Goal: Information Seeking & Learning: Learn about a topic

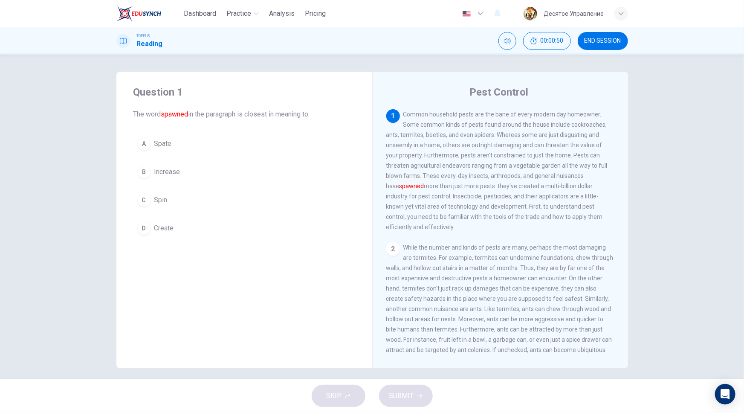
click at [142, 203] on div "C" at bounding box center [144, 200] width 14 height 14
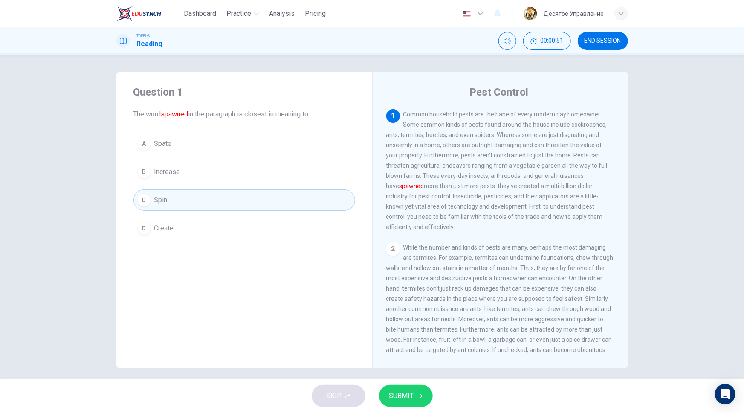
click at [429, 399] on button "SUBMIT" at bounding box center [406, 396] width 54 height 22
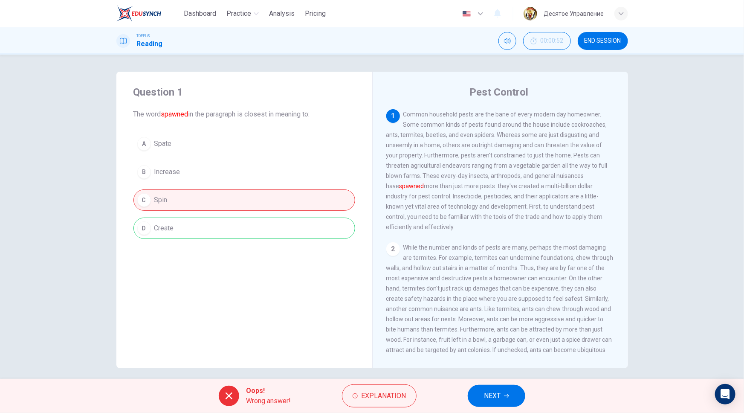
click at [484, 393] on button "NEXT" at bounding box center [497, 396] width 58 height 22
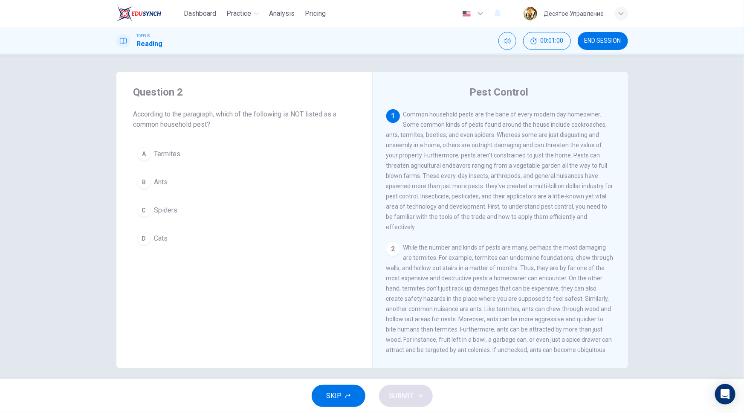
click at [156, 237] on span "Cats" at bounding box center [161, 238] width 14 height 10
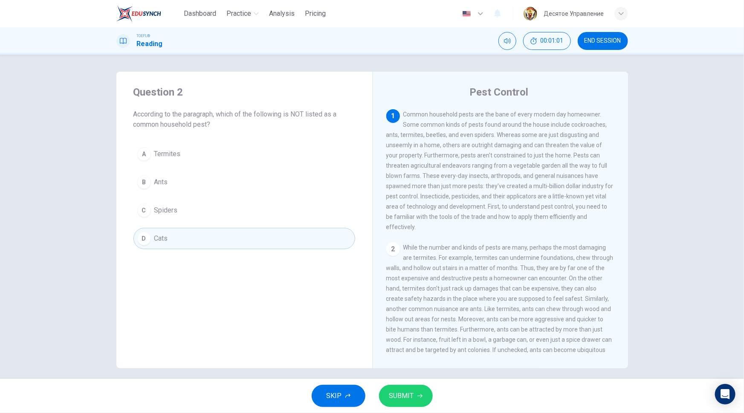
click at [401, 392] on span "SUBMIT" at bounding box center [401, 396] width 25 height 12
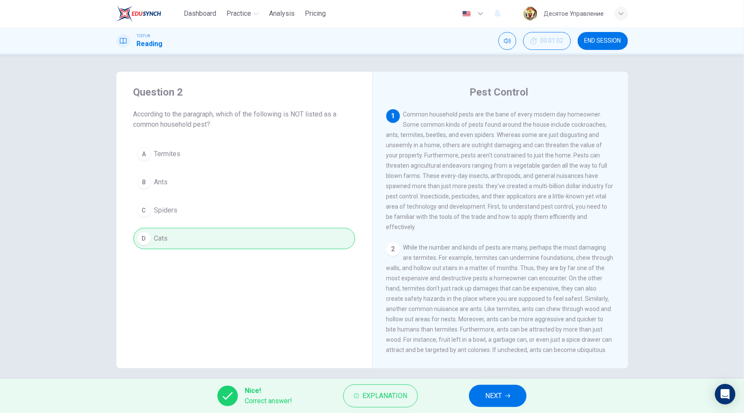
click at [495, 401] on button "NEXT" at bounding box center [498, 396] width 58 height 22
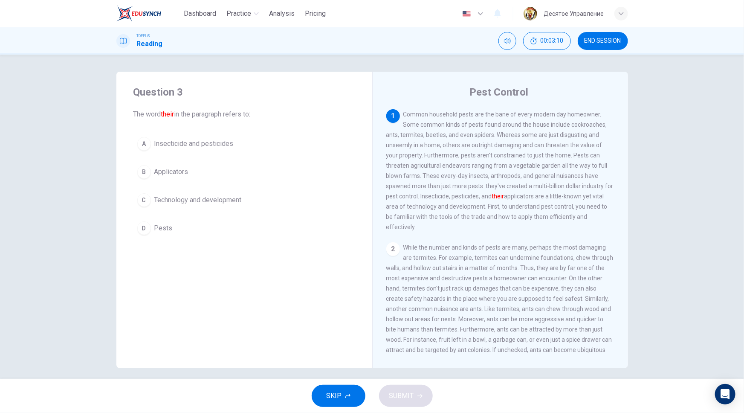
click at [167, 139] on span "Insecticide and pesticides" at bounding box center [193, 144] width 79 height 10
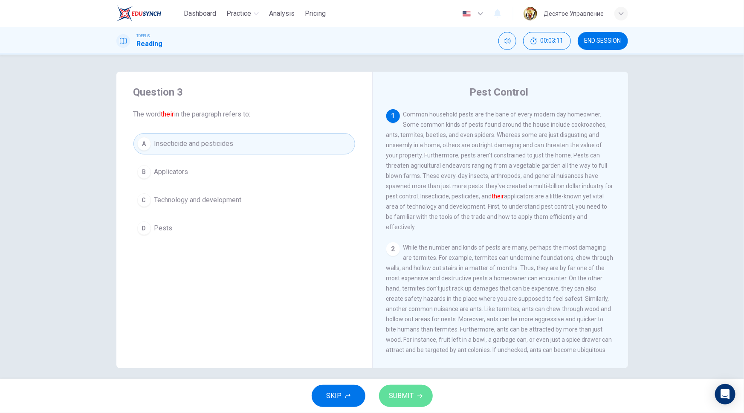
click at [429, 395] on button "SUBMIT" at bounding box center [406, 396] width 54 height 22
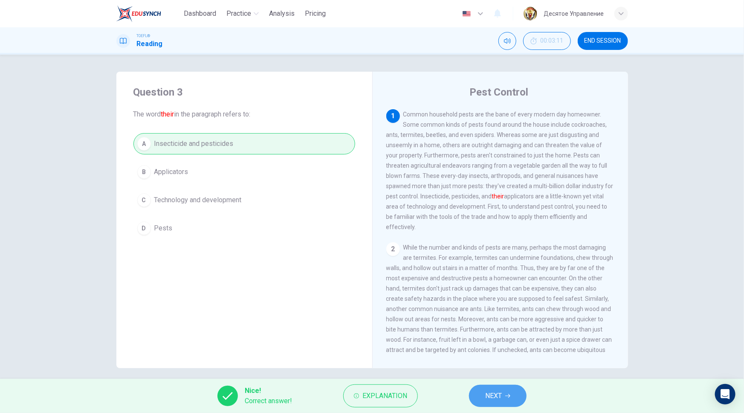
click at [512, 400] on button "NEXT" at bounding box center [498, 396] width 58 height 22
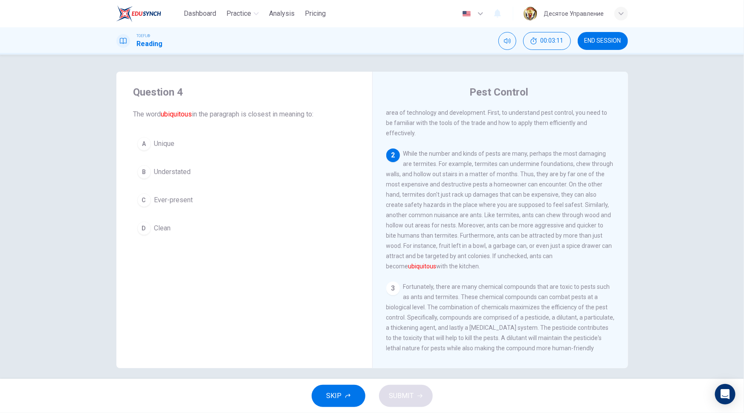
scroll to position [94, 0]
drag, startPoint x: 179, startPoint y: 195, endPoint x: 183, endPoint y: 204, distance: 10.1
click at [179, 195] on span "Ever-present" at bounding box center [173, 200] width 39 height 10
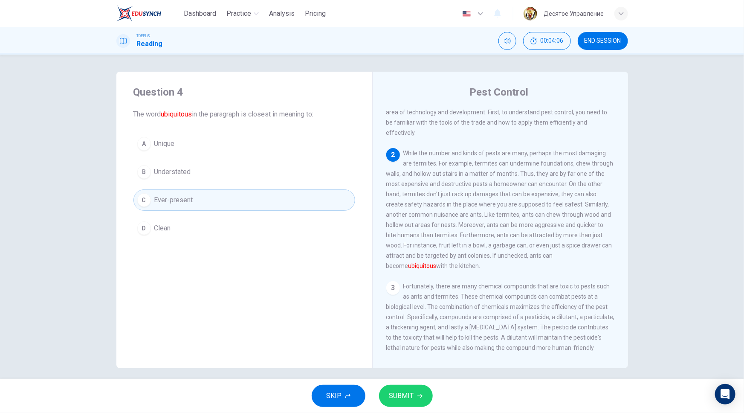
click at [401, 392] on span "SUBMIT" at bounding box center [401, 396] width 25 height 12
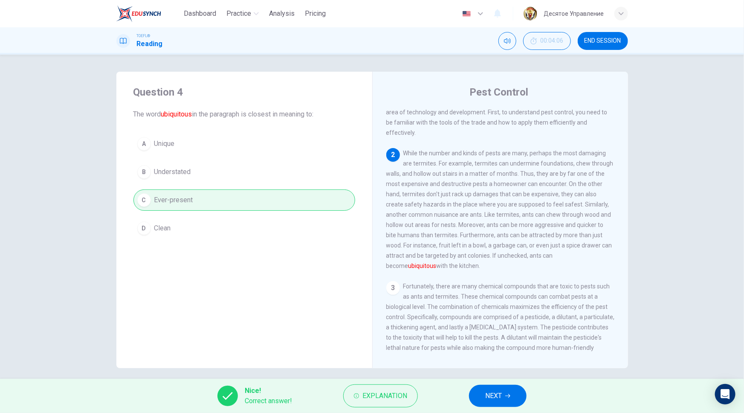
click at [490, 395] on span "NEXT" at bounding box center [493, 396] width 17 height 12
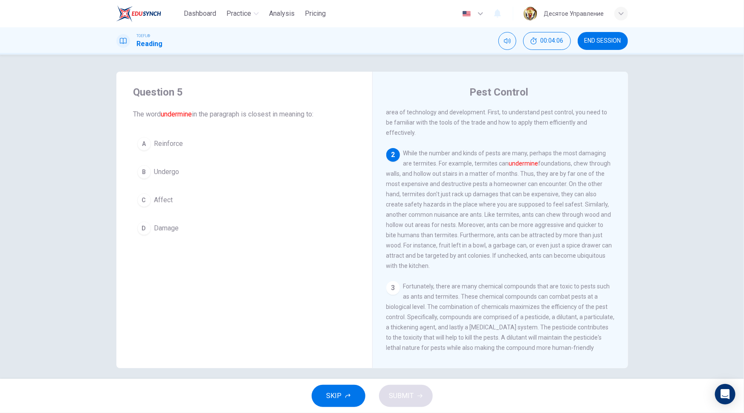
scroll to position [127, 0]
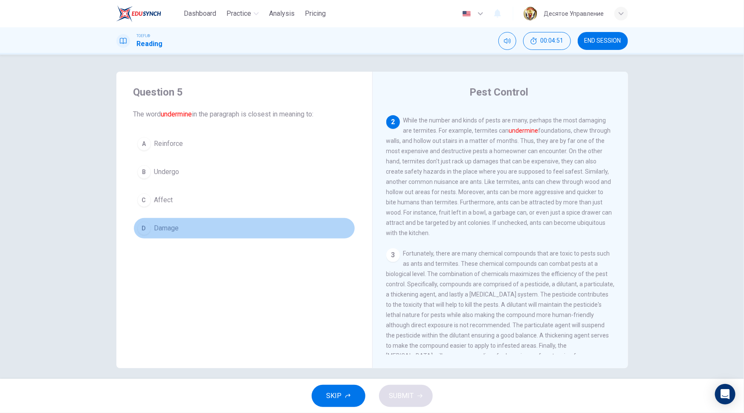
click at [166, 227] on span "Damage" at bounding box center [166, 228] width 25 height 10
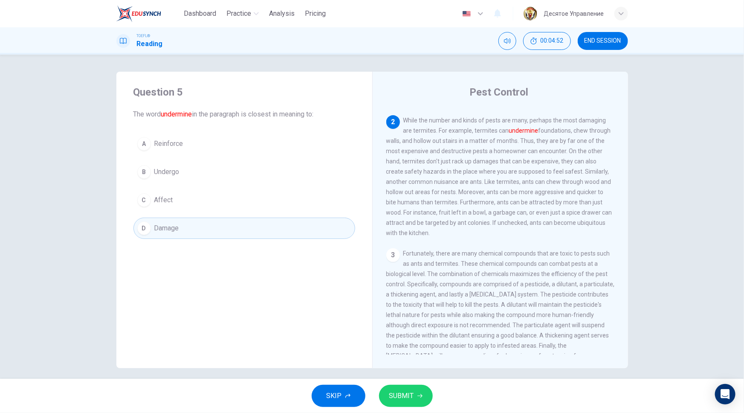
click at [413, 393] on span "SUBMIT" at bounding box center [401, 396] width 25 height 12
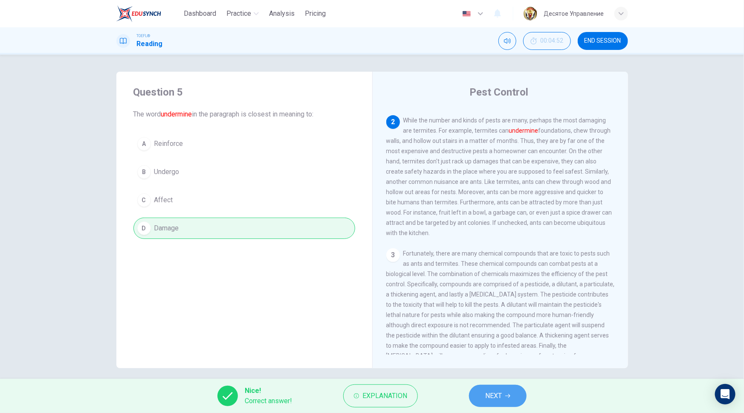
click at [502, 391] on span "NEXT" at bounding box center [493, 396] width 17 height 12
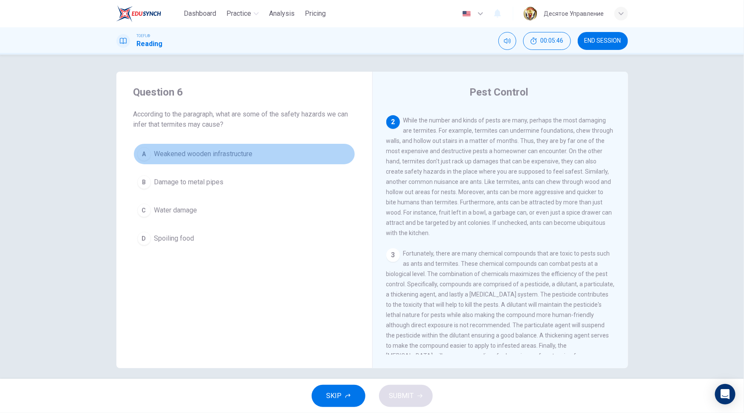
click at [241, 156] on span "Weakened wooden infrastructure" at bounding box center [203, 154] width 99 height 10
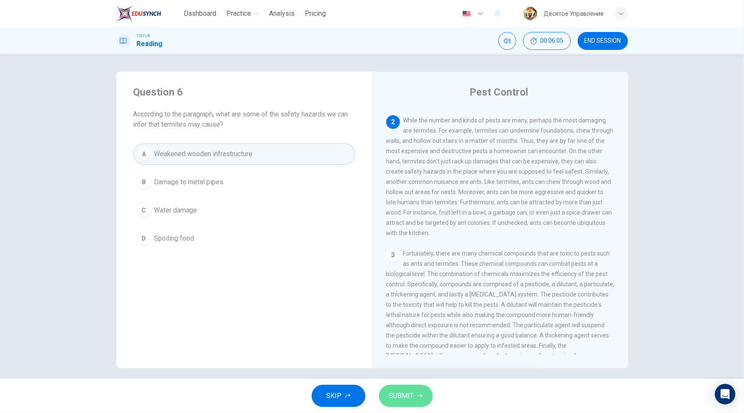
click at [415, 394] on button "SUBMIT" at bounding box center [406, 396] width 54 height 22
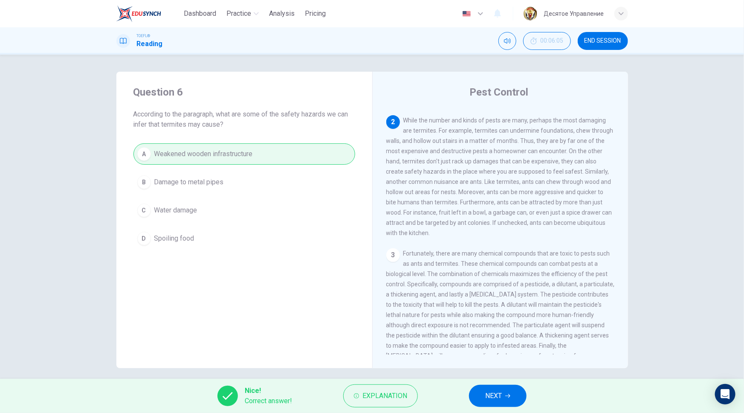
click at [507, 392] on button "NEXT" at bounding box center [498, 396] width 58 height 22
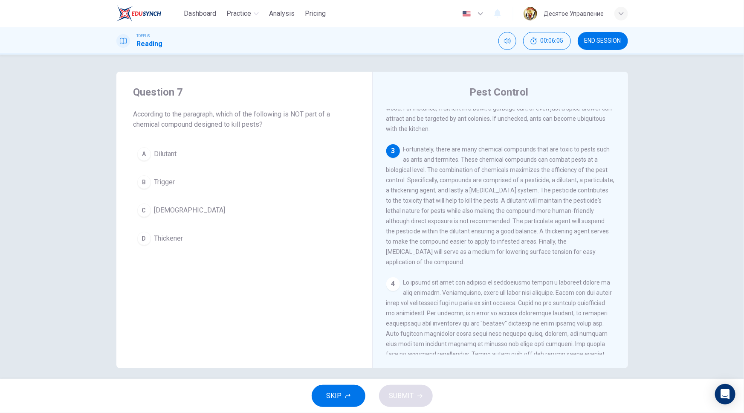
scroll to position [232, 0]
click at [141, 181] on div "B" at bounding box center [144, 182] width 14 height 14
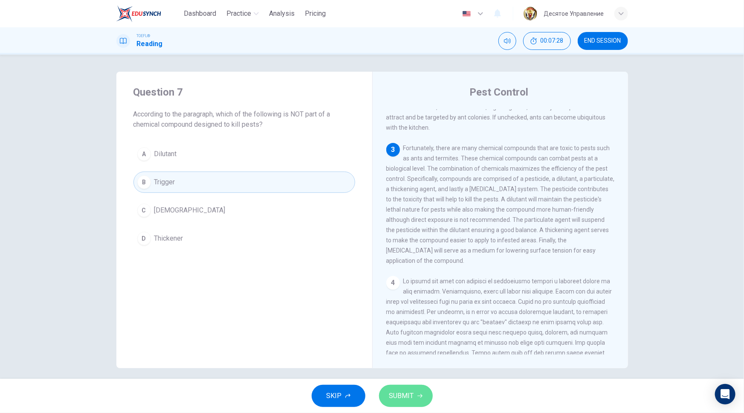
click at [398, 394] on span "SUBMIT" at bounding box center [401, 396] width 25 height 12
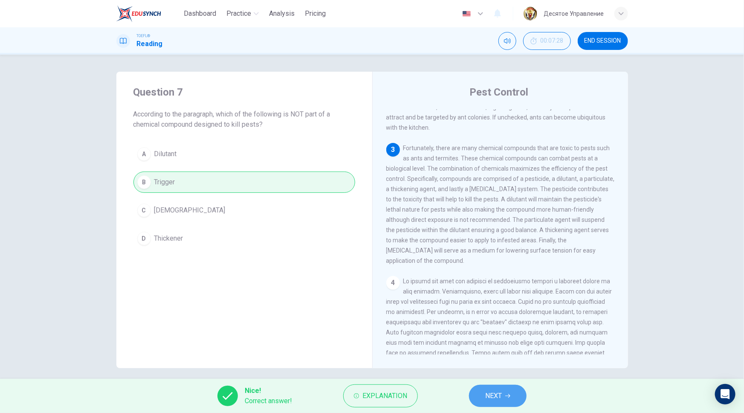
click at [490, 398] on span "NEXT" at bounding box center [493, 396] width 17 height 12
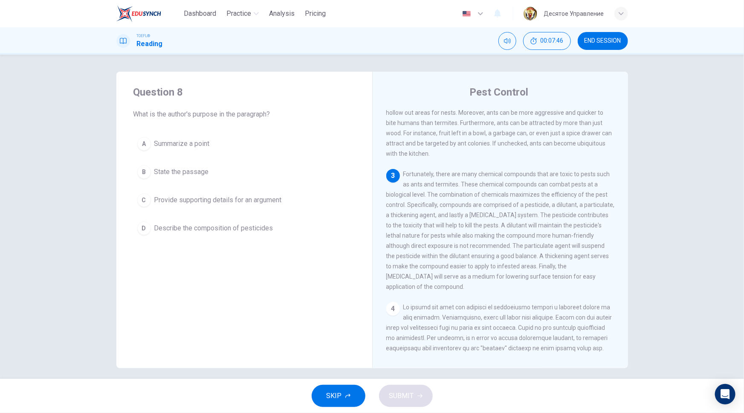
scroll to position [226, 0]
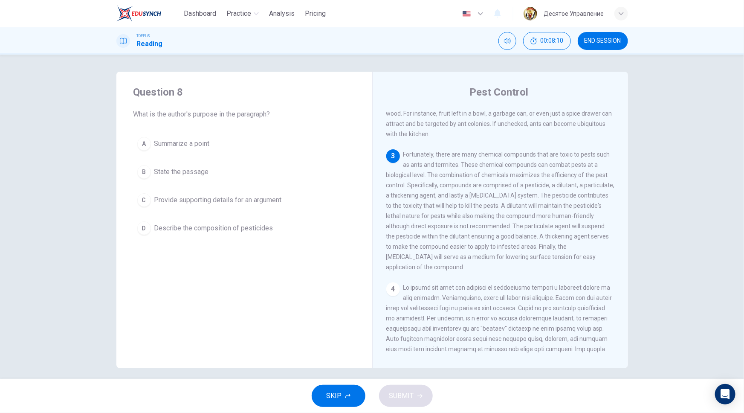
click at [177, 169] on span "State the passage" at bounding box center [181, 172] width 55 height 10
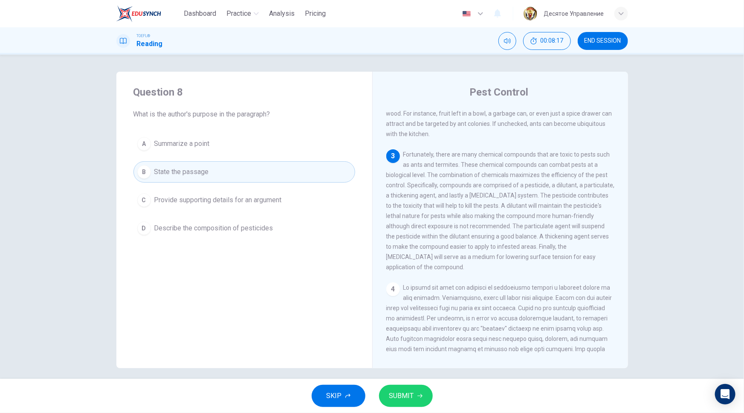
click at [236, 228] on span "Describe the composition of pesticides" at bounding box center [213, 228] width 119 height 10
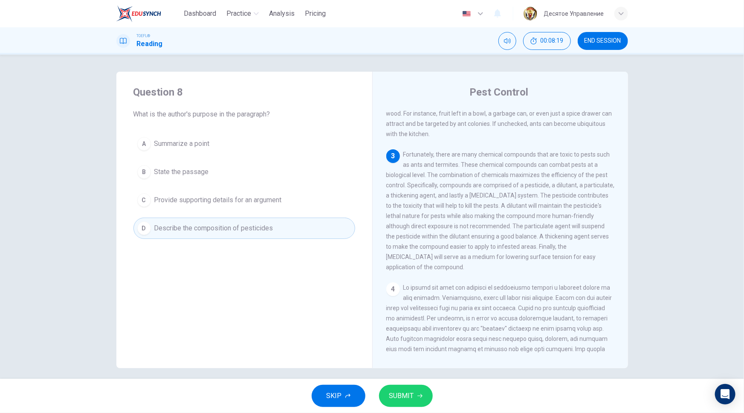
click at [409, 396] on span "SUBMIT" at bounding box center [401, 396] width 25 height 12
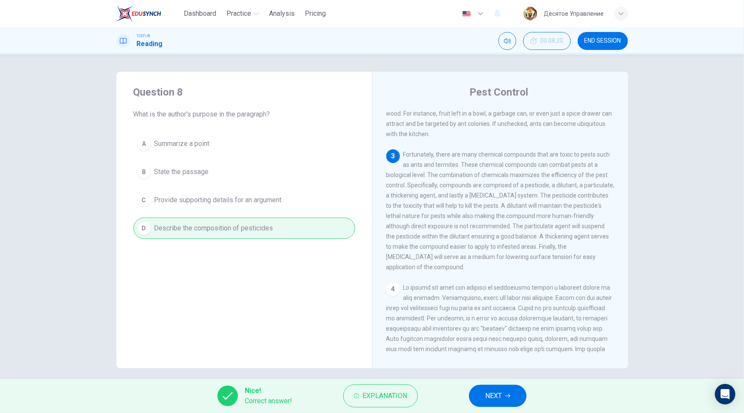
click at [507, 390] on button "NEXT" at bounding box center [498, 396] width 58 height 22
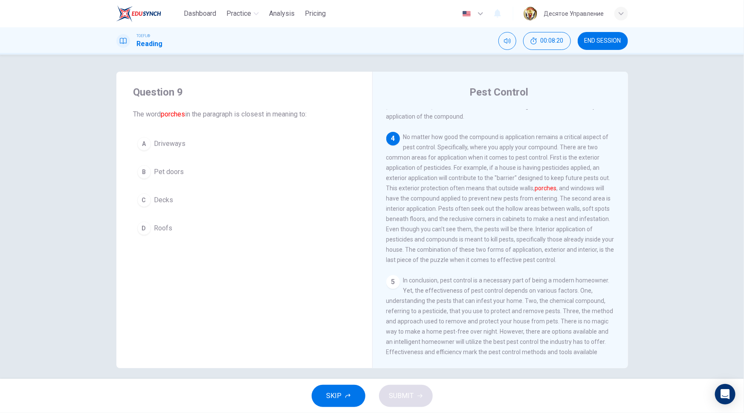
scroll to position [380, 0]
click at [164, 196] on span "Decks" at bounding box center [163, 200] width 19 height 10
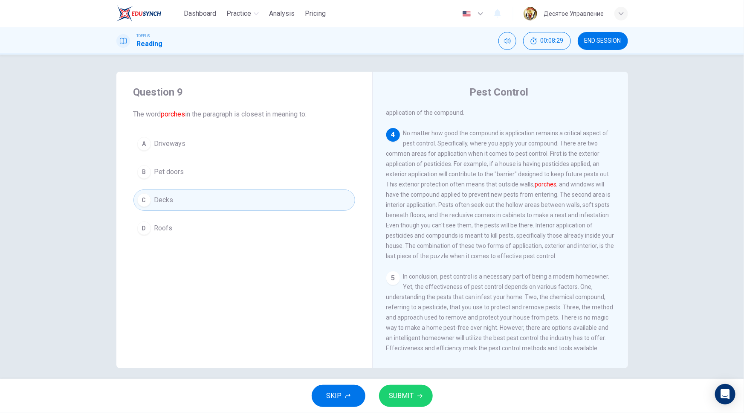
click at [413, 394] on button "SUBMIT" at bounding box center [406, 396] width 54 height 22
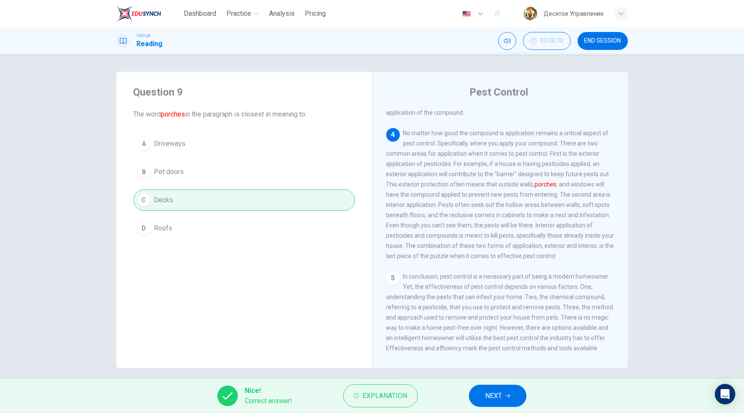
click at [461, 383] on div "Nice! Correct answer! Explanation NEXT" at bounding box center [372, 396] width 744 height 34
click at [484, 389] on button "NEXT" at bounding box center [498, 396] width 58 height 22
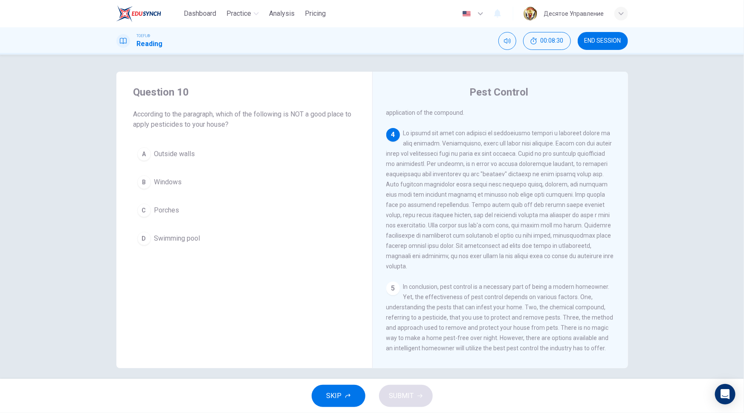
scroll to position [402, 0]
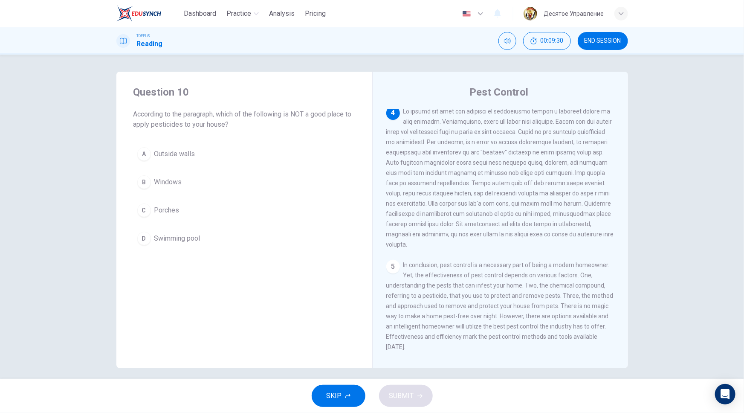
click at [172, 238] on span "Swimming pool" at bounding box center [177, 238] width 46 height 10
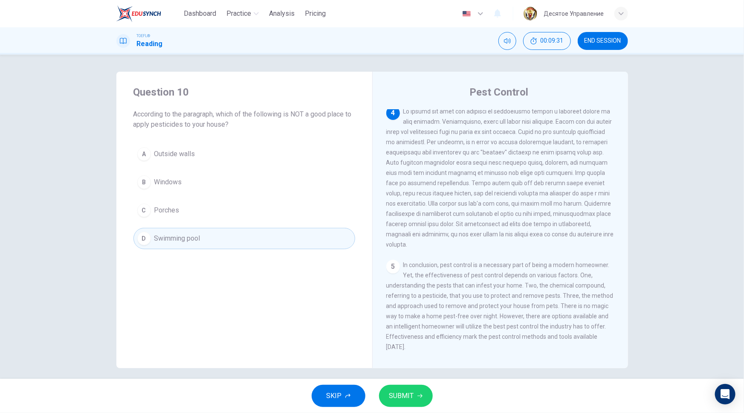
click at [405, 395] on span "SUBMIT" at bounding box center [401, 396] width 25 height 12
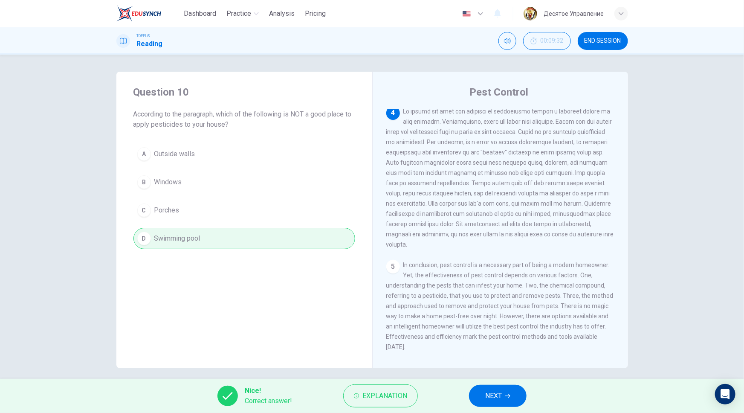
click at [516, 392] on button "NEXT" at bounding box center [498, 396] width 58 height 22
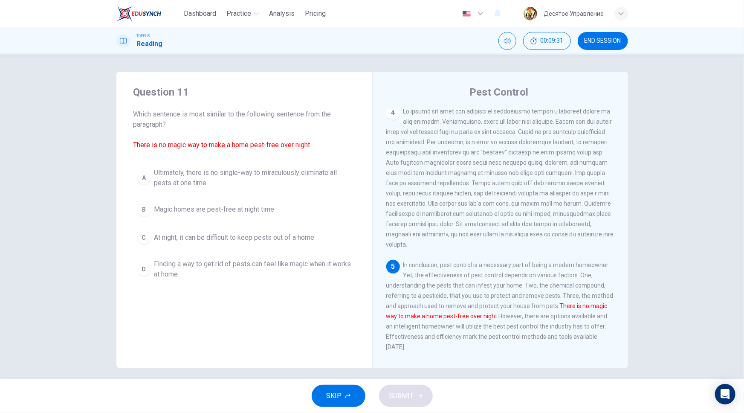
scroll to position [411, 0]
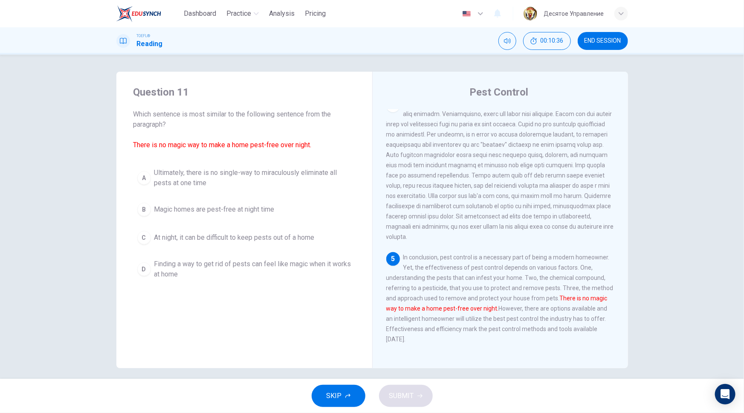
click at [197, 176] on span "Ultimately, there is no single-way to miraculously eliminate all pests at one t…" at bounding box center [252, 178] width 197 height 20
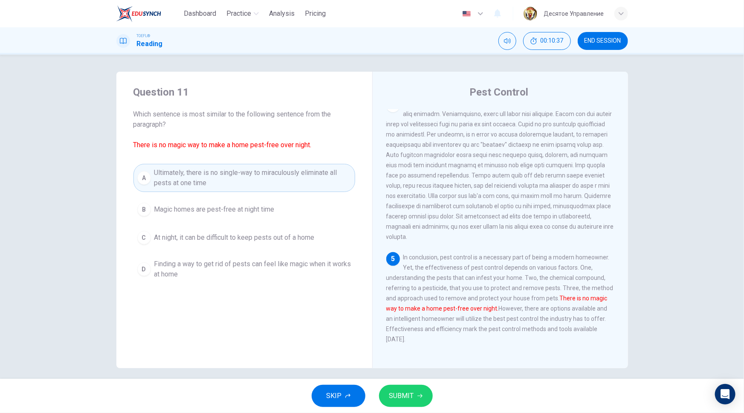
click at [399, 402] on button "SUBMIT" at bounding box center [406, 396] width 54 height 22
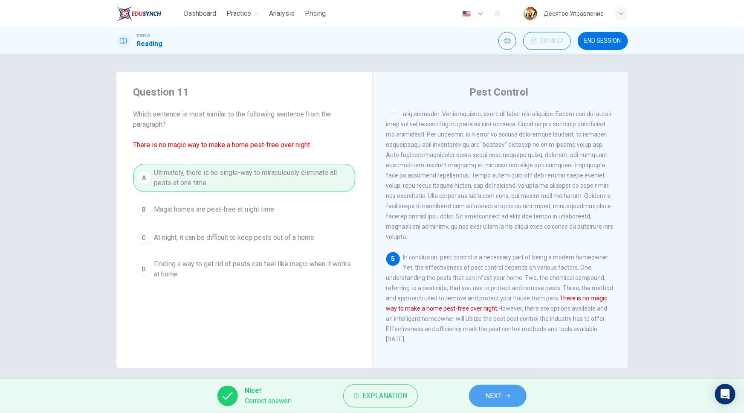
click at [512, 387] on button "NEXT" at bounding box center [498, 396] width 58 height 22
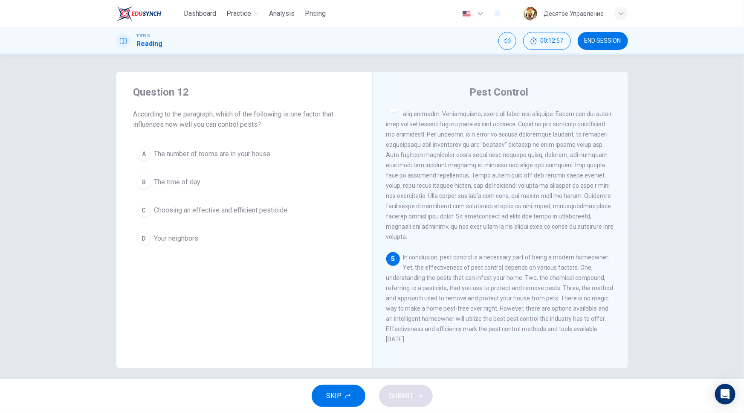
click at [243, 204] on button "C Choosing an effective and efficient pesticide" at bounding box center [244, 210] width 222 height 21
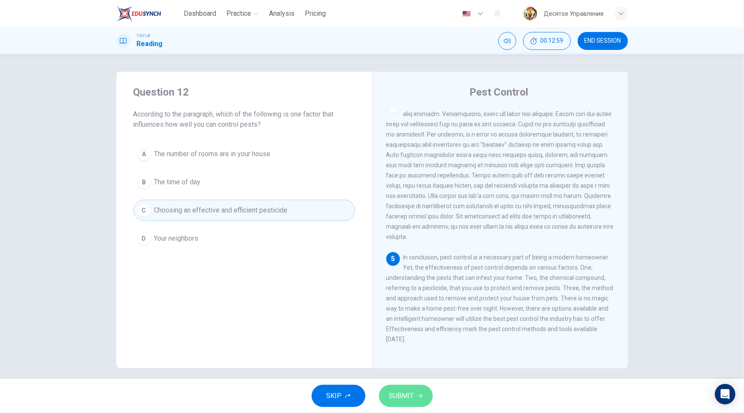
click at [398, 394] on span "SUBMIT" at bounding box center [401, 396] width 25 height 12
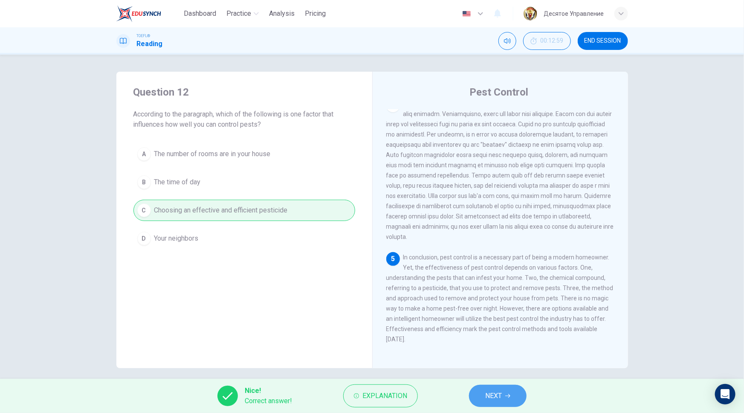
click at [478, 391] on button "NEXT" at bounding box center [498, 396] width 58 height 22
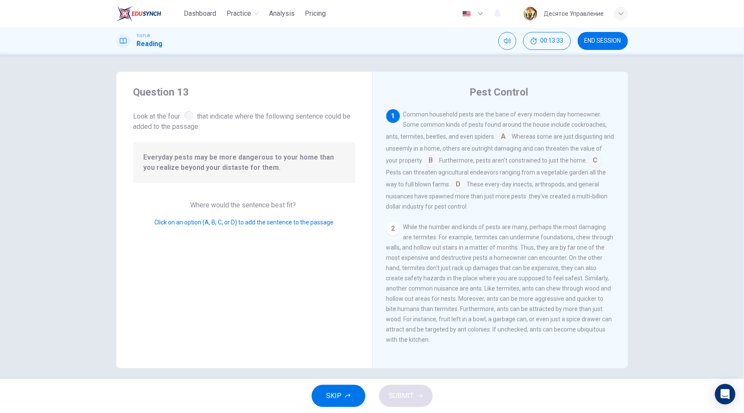
click at [455, 186] on input at bounding box center [459, 185] width 14 height 14
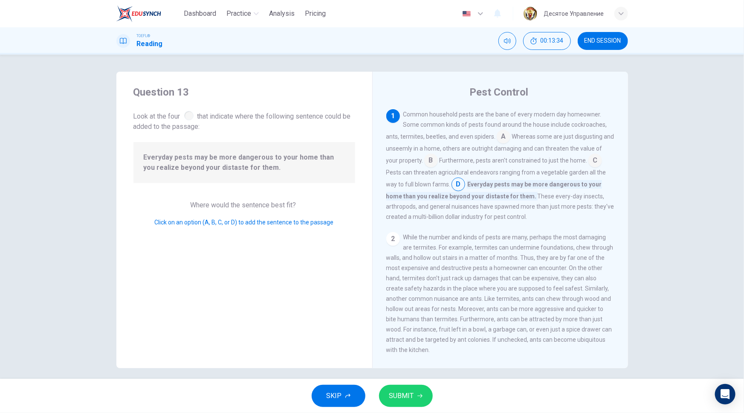
click at [403, 394] on span "SUBMIT" at bounding box center [401, 396] width 25 height 12
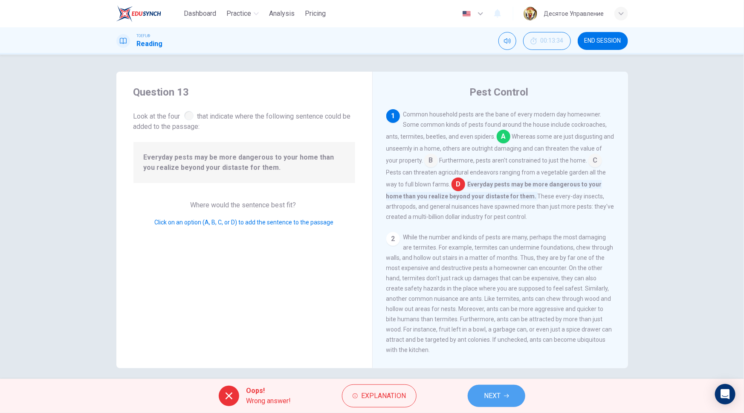
click at [489, 392] on span "NEXT" at bounding box center [492, 396] width 17 height 12
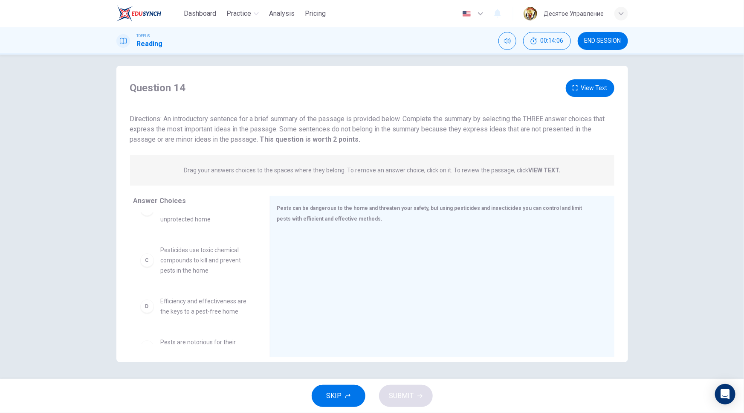
scroll to position [116, 0]
drag, startPoint x: 202, startPoint y: 264, endPoint x: 400, endPoint y: 270, distance: 198.4
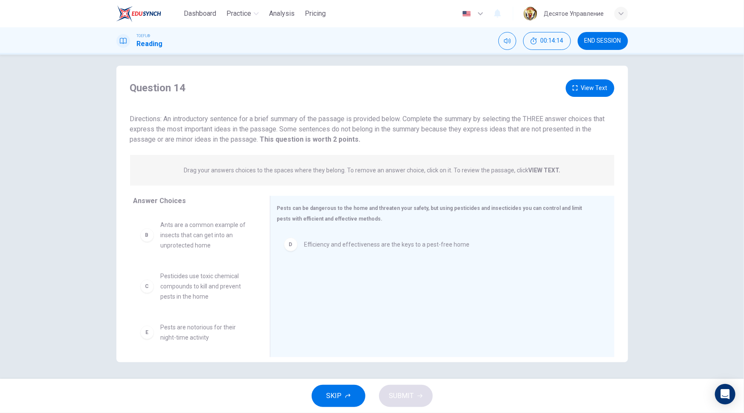
scroll to position [0, 0]
drag, startPoint x: 179, startPoint y: 291, endPoint x: 346, endPoint y: 294, distance: 167.2
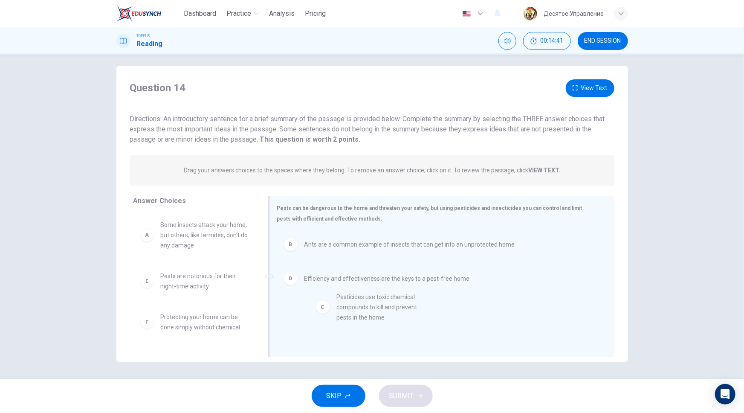
drag, startPoint x: 200, startPoint y: 288, endPoint x: 386, endPoint y: 316, distance: 188.4
click at [421, 409] on div "SKIP SUBMIT" at bounding box center [372, 396] width 744 height 34
click at [414, 398] on button "SUBMIT" at bounding box center [406, 396] width 54 height 22
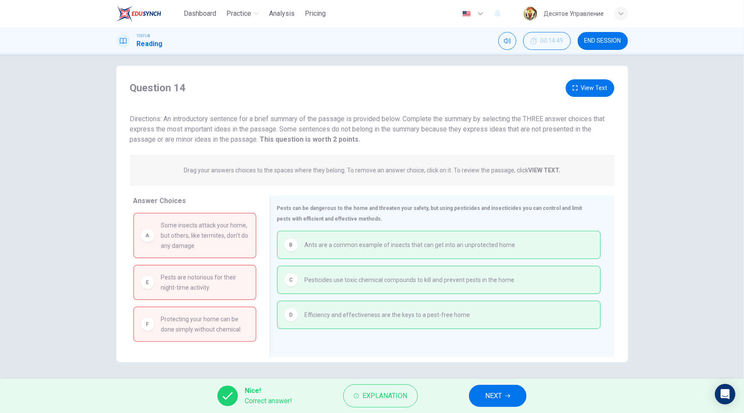
click at [504, 396] on button "NEXT" at bounding box center [498, 396] width 58 height 22
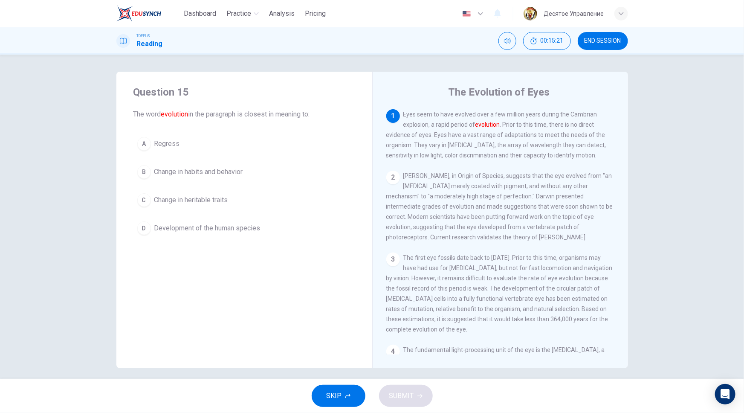
click at [229, 224] on span "Development of the human species" at bounding box center [207, 228] width 106 height 10
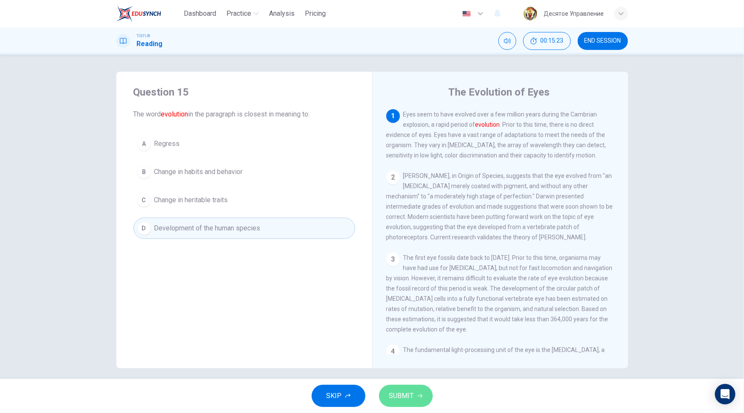
drag, startPoint x: 406, startPoint y: 386, endPoint x: 421, endPoint y: 380, distance: 15.5
click at [406, 386] on button "SUBMIT" at bounding box center [406, 396] width 54 height 22
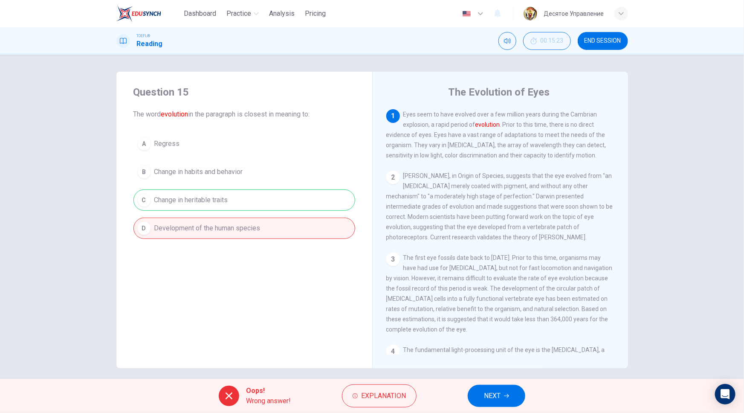
click at [506, 403] on button "NEXT" at bounding box center [497, 396] width 58 height 22
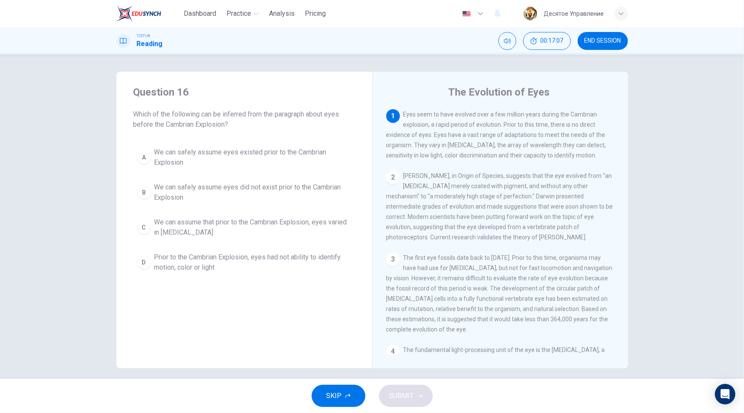
click at [252, 151] on span "We can safely assume eyes existed prior to the Cambrian Explosion" at bounding box center [252, 157] width 197 height 20
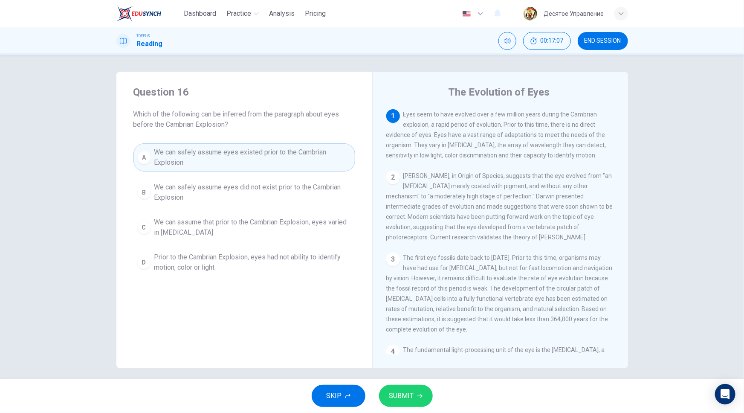
click at [408, 406] on button "SUBMIT" at bounding box center [406, 396] width 54 height 22
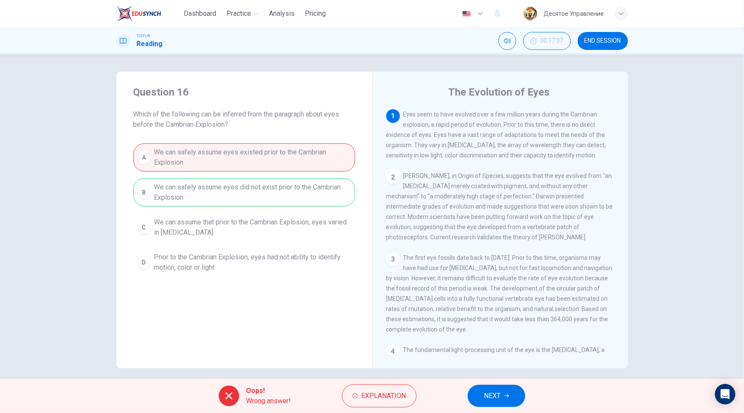
click at [484, 394] on button "NEXT" at bounding box center [497, 396] width 58 height 22
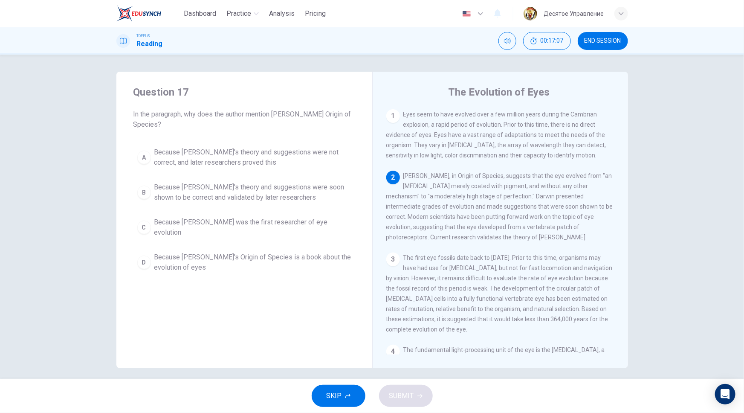
scroll to position [63, 0]
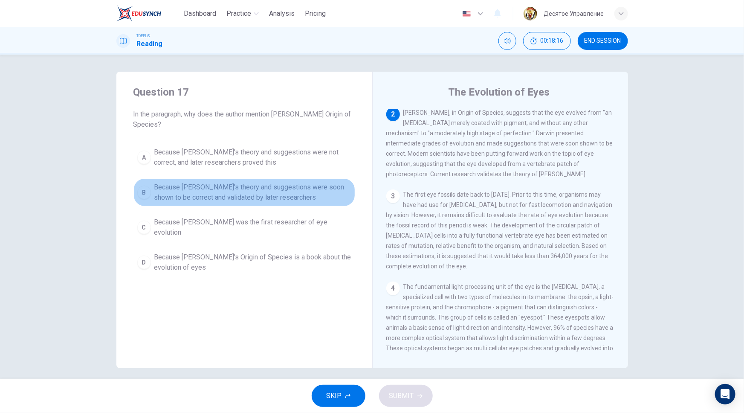
click at [247, 196] on span "Because [PERSON_NAME]'s theory and suggestions were soon shown to be correct an…" at bounding box center [252, 192] width 197 height 20
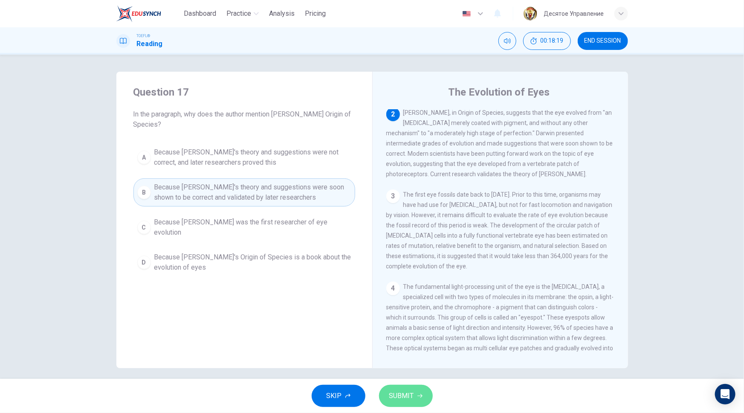
click at [421, 401] on button "SUBMIT" at bounding box center [406, 396] width 54 height 22
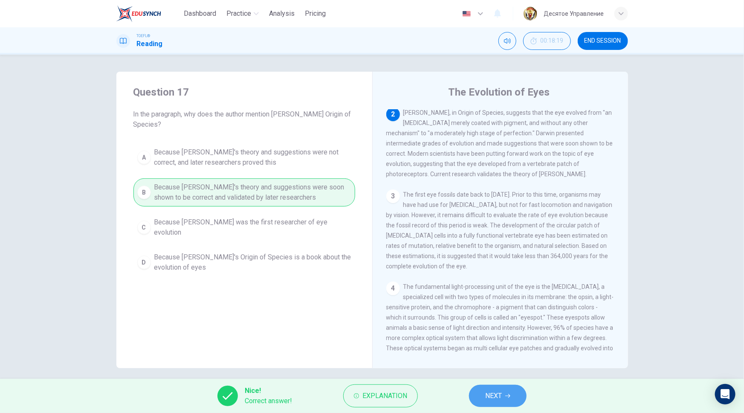
click at [508, 390] on button "NEXT" at bounding box center [498, 396] width 58 height 22
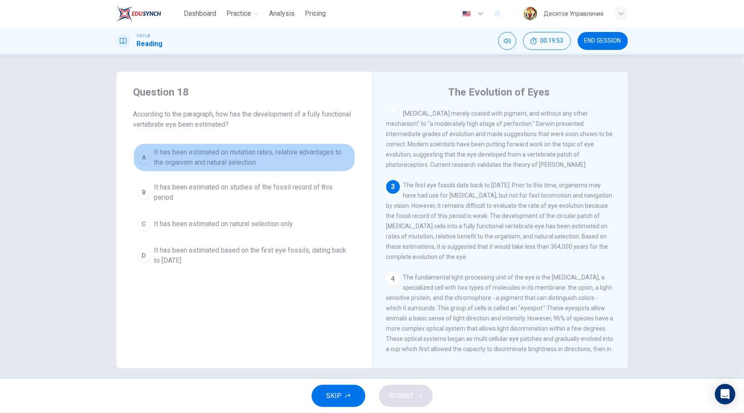
click at [232, 160] on span "It has been estimated on mutation rates, relative advantages to the organism an…" at bounding box center [252, 157] width 197 height 20
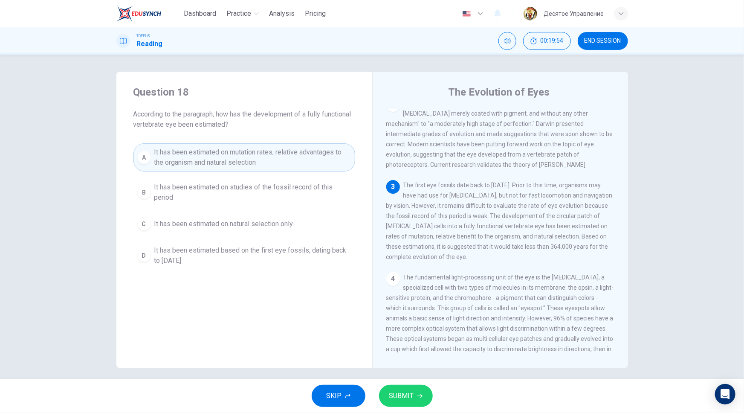
click at [412, 393] on span "SUBMIT" at bounding box center [401, 396] width 25 height 12
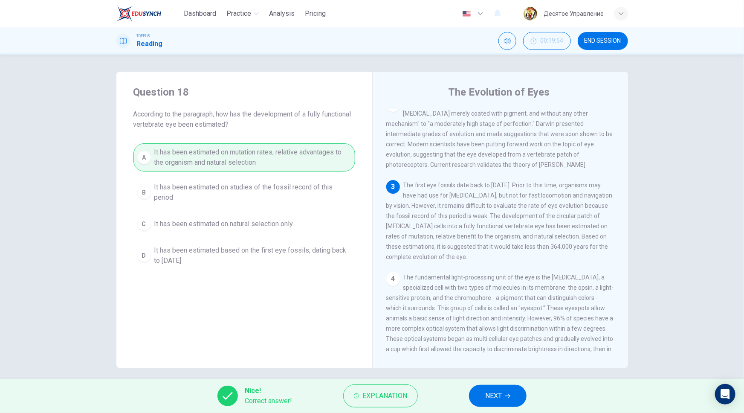
click at [494, 401] on span "NEXT" at bounding box center [493, 396] width 17 height 12
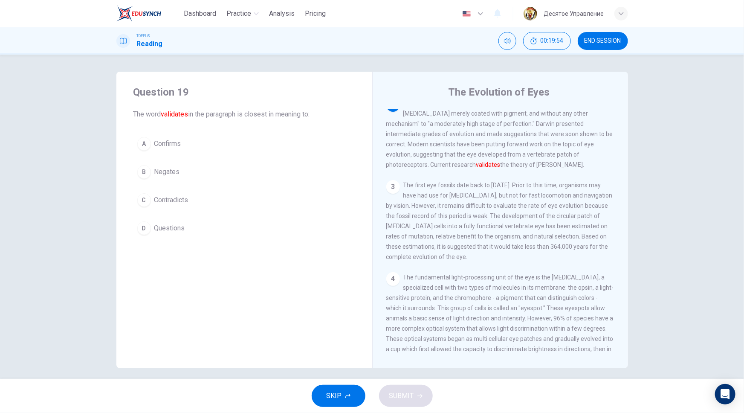
scroll to position [63, 0]
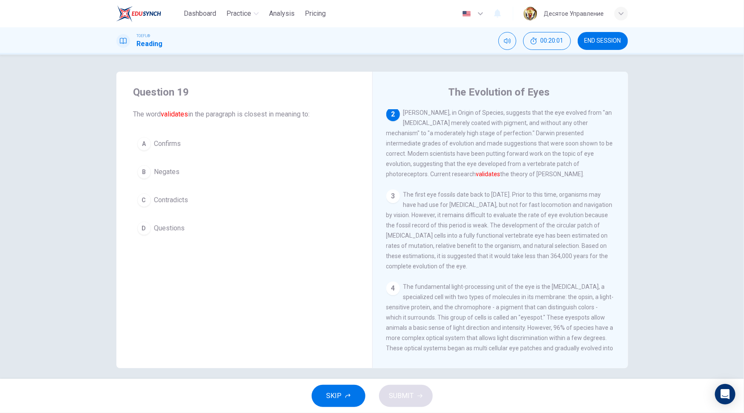
click at [162, 143] on span "Confirms" at bounding box center [167, 144] width 27 height 10
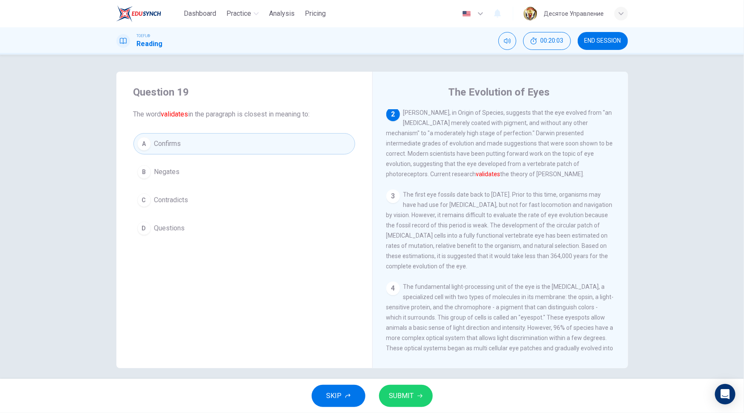
click at [409, 393] on span "SUBMIT" at bounding box center [401, 396] width 25 height 12
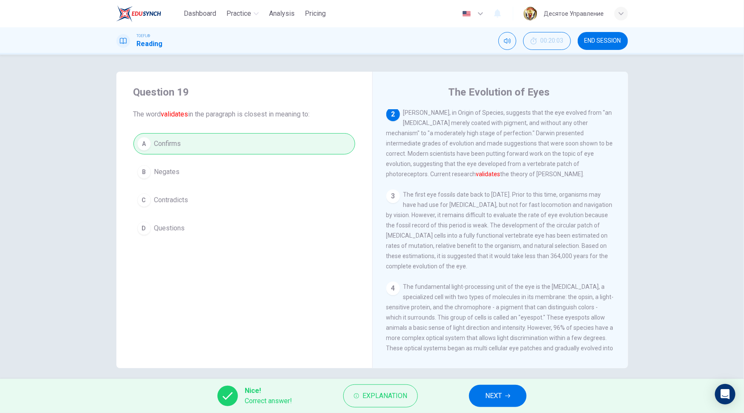
click at [494, 392] on span "NEXT" at bounding box center [493, 396] width 17 height 12
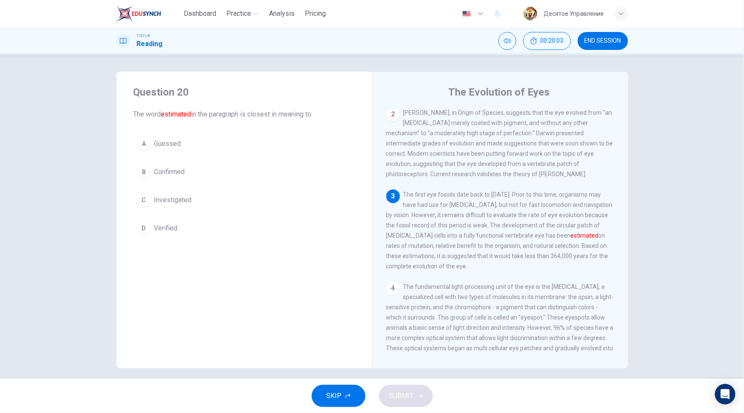
scroll to position [73, 0]
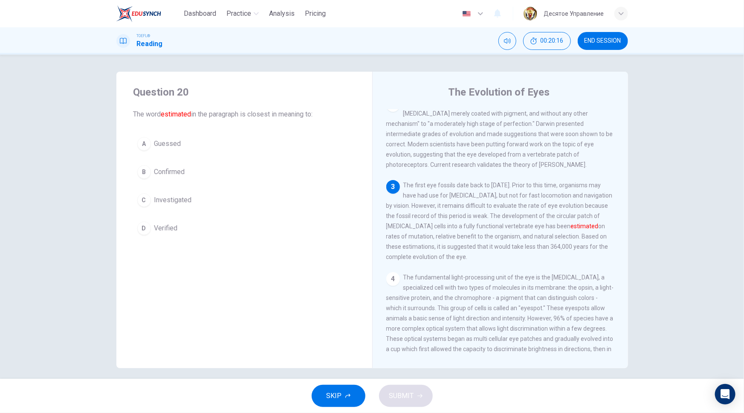
click at [162, 139] on span "Guessed" at bounding box center [167, 144] width 27 height 10
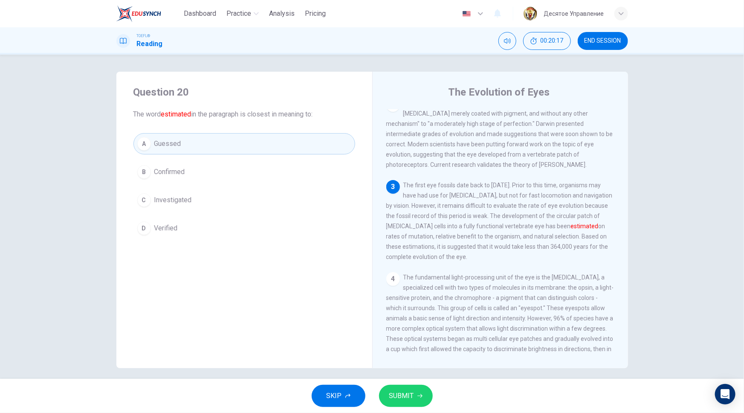
click at [406, 391] on span "SUBMIT" at bounding box center [401, 396] width 25 height 12
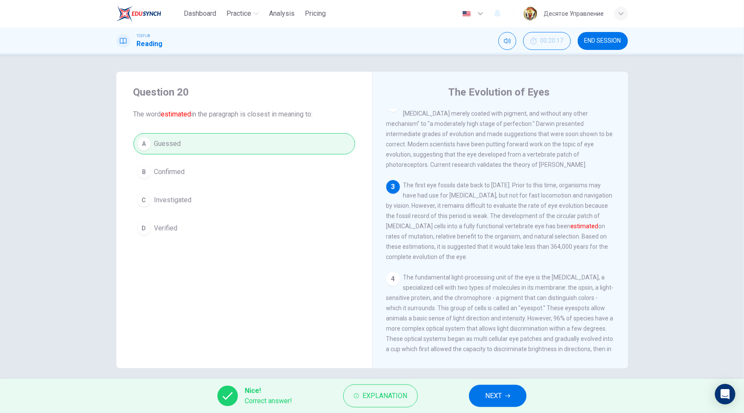
click at [504, 402] on button "NEXT" at bounding box center [498, 396] width 58 height 22
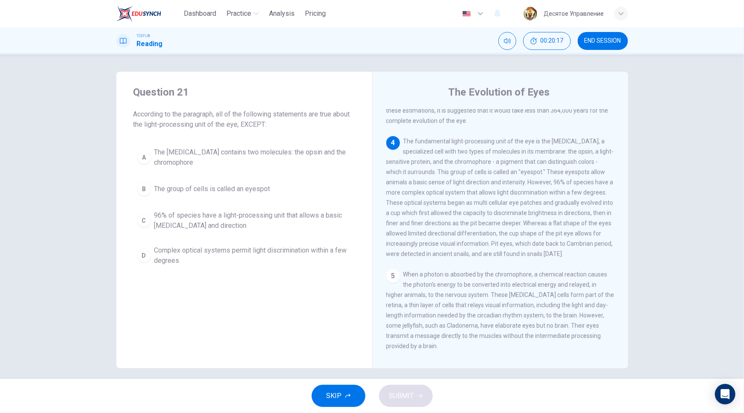
scroll to position [211, 0]
drag, startPoint x: 575, startPoint y: 233, endPoint x: 585, endPoint y: 232, distance: 10.0
click at [585, 232] on span "The fundamental light-processing unit of the eye is the [MEDICAL_DATA], a speci…" at bounding box center [500, 195] width 228 height 119
click at [270, 210] on span "96% of species have a light-processing unit that allows a basic [MEDICAL_DATA] …" at bounding box center [252, 220] width 197 height 20
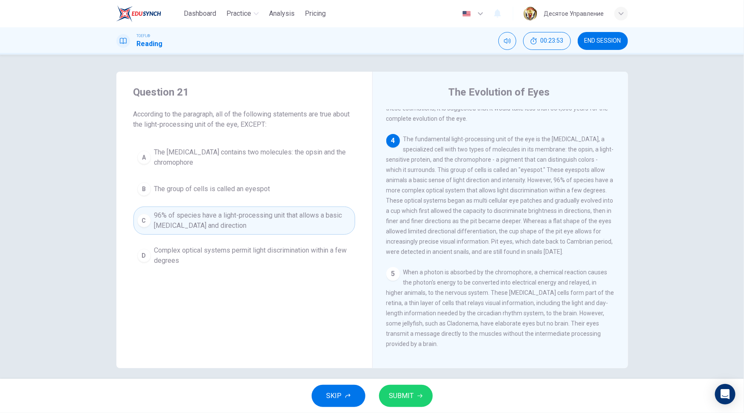
click at [431, 378] on div "Question 21 According to the paragraph, all of the following statements are tru…" at bounding box center [372, 217] width 744 height 324
click at [410, 397] on span "SUBMIT" at bounding box center [401, 396] width 25 height 12
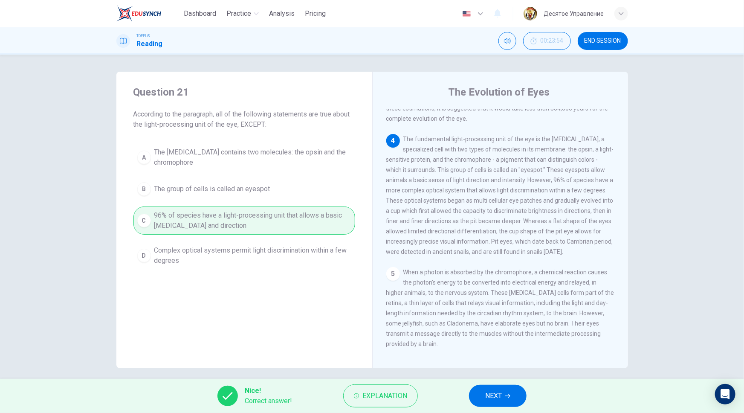
click at [502, 391] on span "NEXT" at bounding box center [493, 396] width 17 height 12
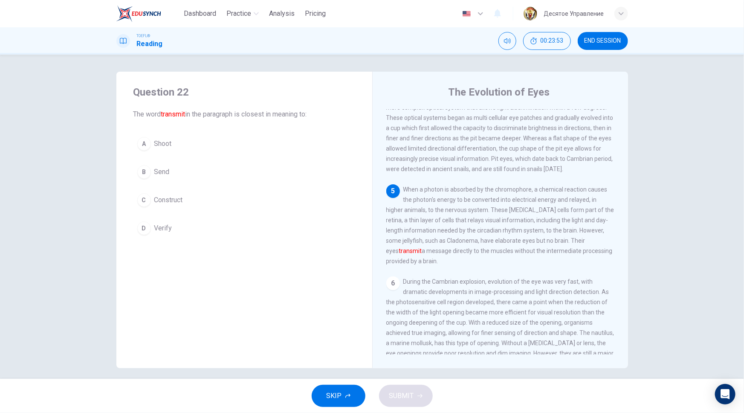
scroll to position [306, 0]
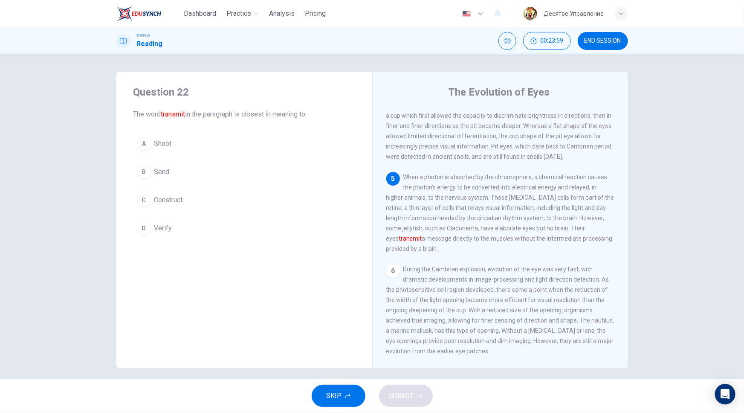
click at [166, 174] on span "Send" at bounding box center [161, 172] width 15 height 10
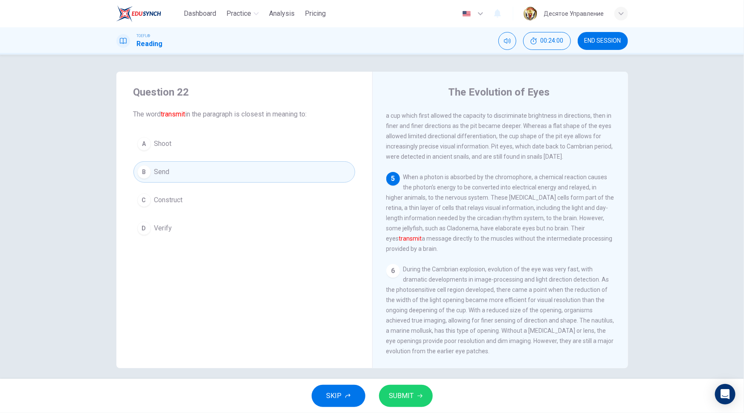
click at [409, 394] on span "SUBMIT" at bounding box center [401, 396] width 25 height 12
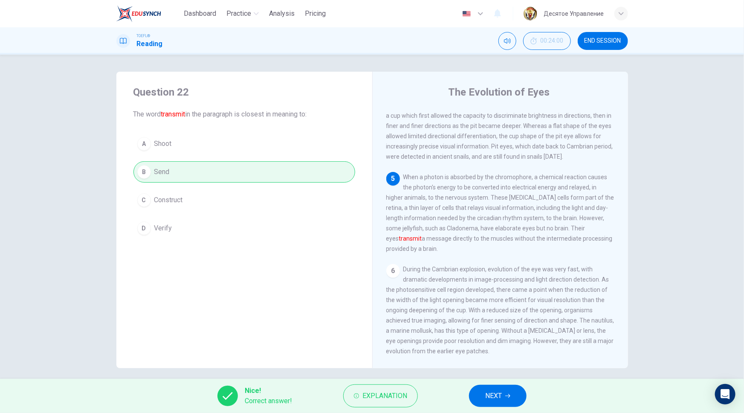
click at [497, 388] on button "NEXT" at bounding box center [498, 396] width 58 height 22
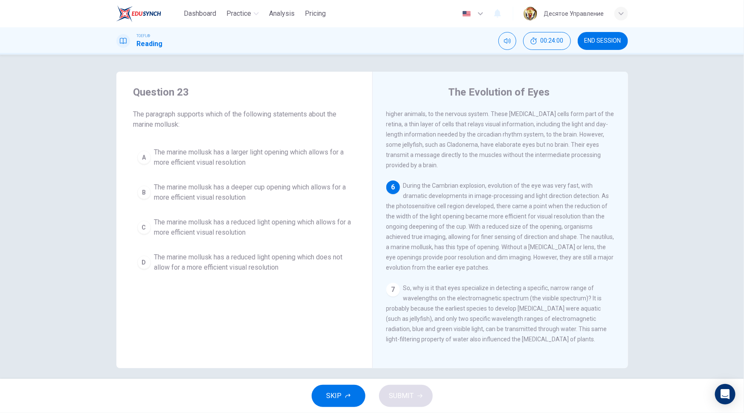
scroll to position [410, 0]
click at [287, 224] on span "The marine mollusk has a reduced light opening which allows for a more efficien…" at bounding box center [252, 227] width 197 height 20
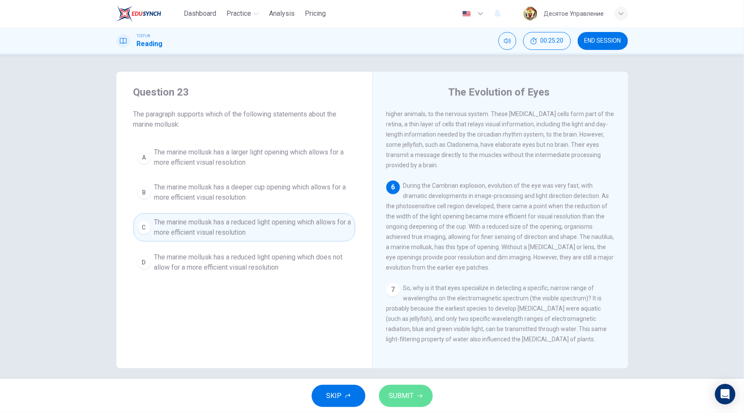
click at [415, 393] on button "SUBMIT" at bounding box center [406, 396] width 54 height 22
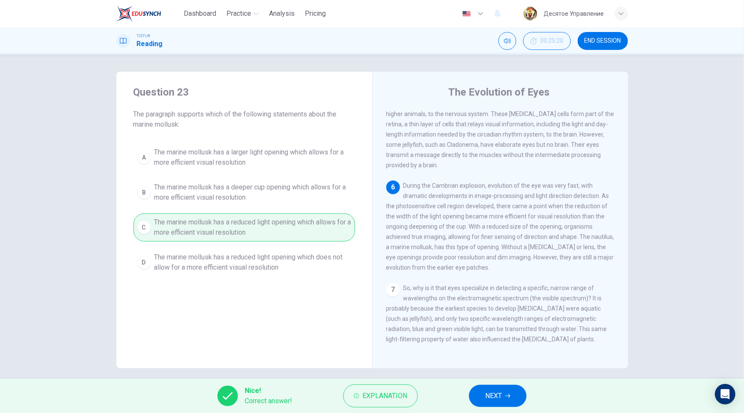
click at [526, 392] on button "NEXT" at bounding box center [498, 396] width 58 height 22
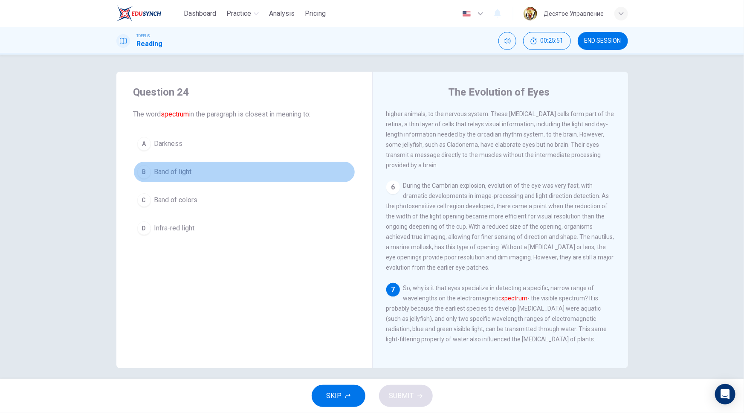
click at [192, 170] on button "B Band of light" at bounding box center [244, 171] width 222 height 21
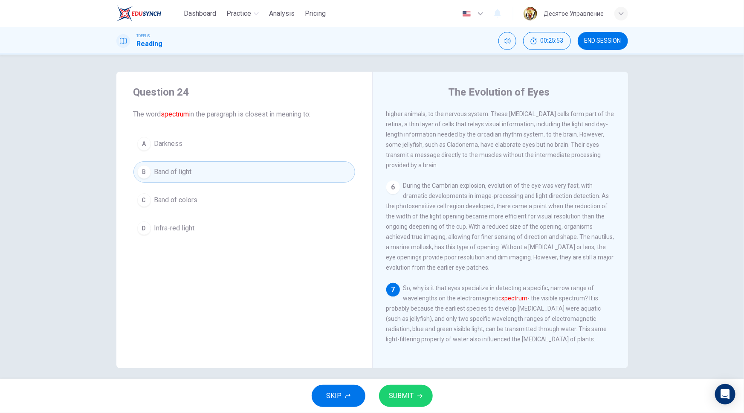
click at [402, 398] on span "SUBMIT" at bounding box center [401, 396] width 25 height 12
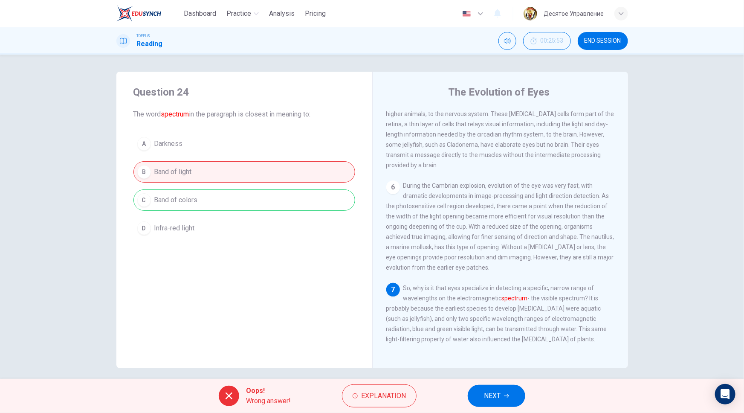
click at [514, 401] on button "NEXT" at bounding box center [497, 396] width 58 height 22
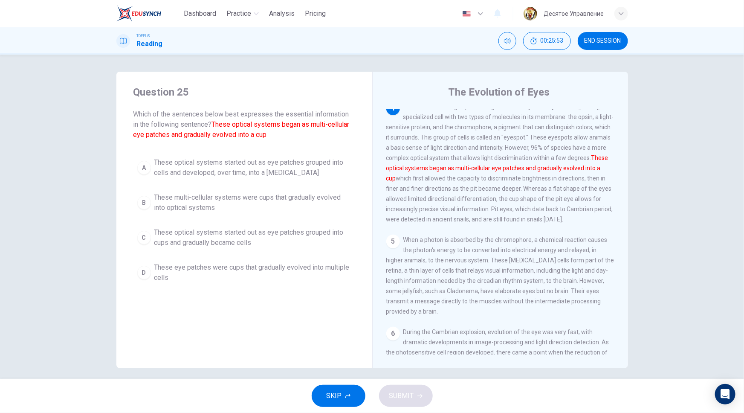
scroll to position [243, 0]
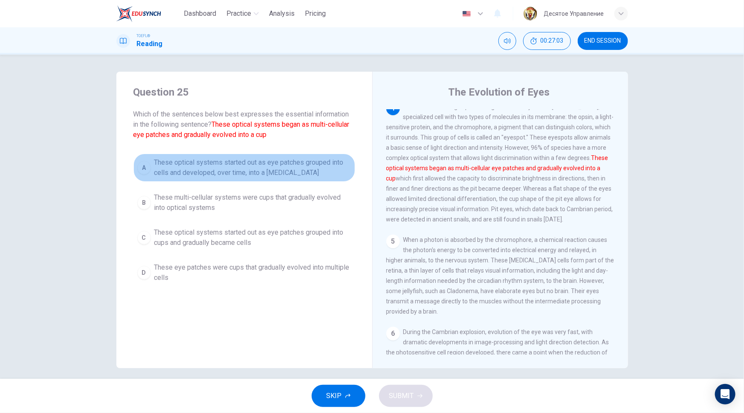
click at [245, 171] on span "These optical systems started out as eye patches grouped into cells and develop…" at bounding box center [252, 167] width 197 height 20
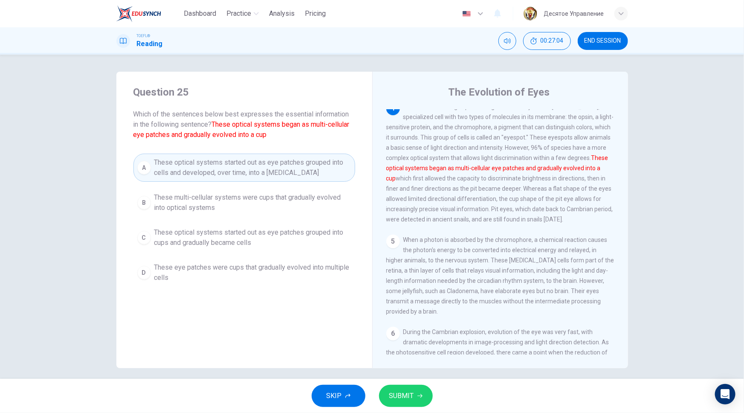
click at [402, 396] on span "SUBMIT" at bounding box center [401, 396] width 25 height 12
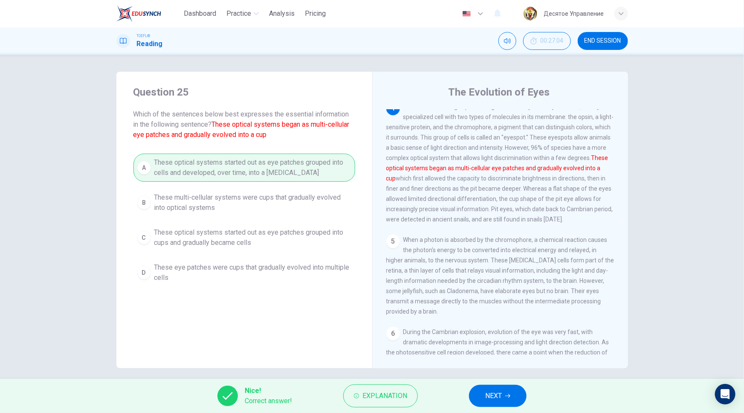
click at [502, 400] on span "NEXT" at bounding box center [493, 396] width 17 height 12
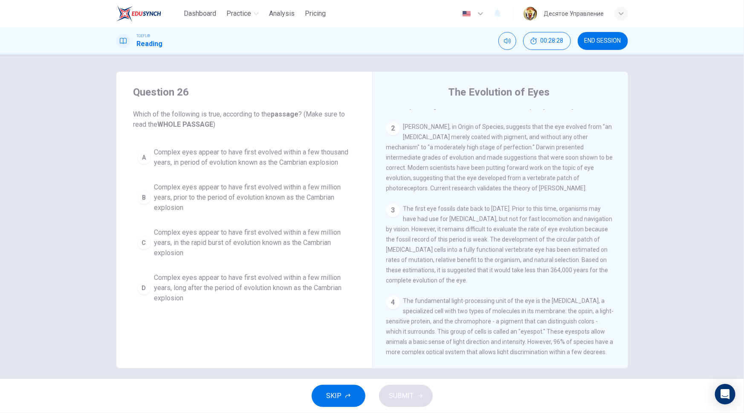
scroll to position [0, 0]
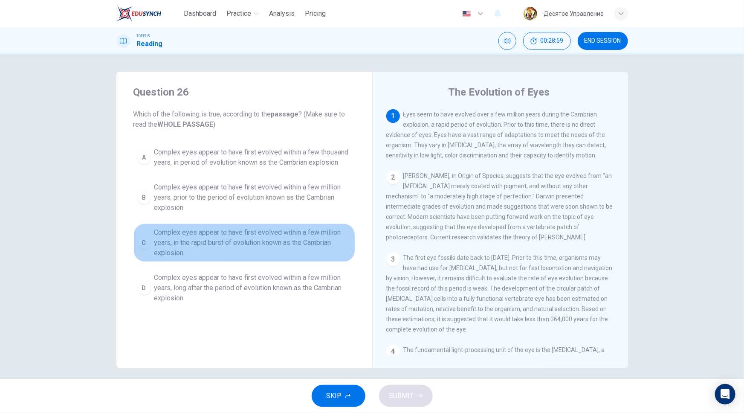
click at [243, 239] on span "Complex eyes appear to have first evolved within a few million years, in the ra…" at bounding box center [252, 242] width 197 height 31
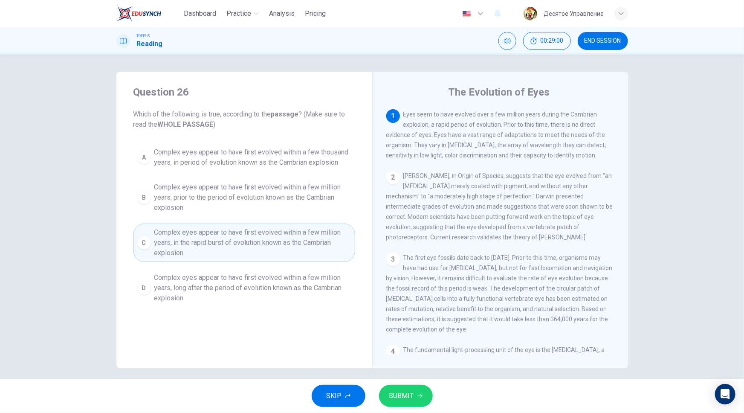
click at [414, 393] on button "SUBMIT" at bounding box center [406, 396] width 54 height 22
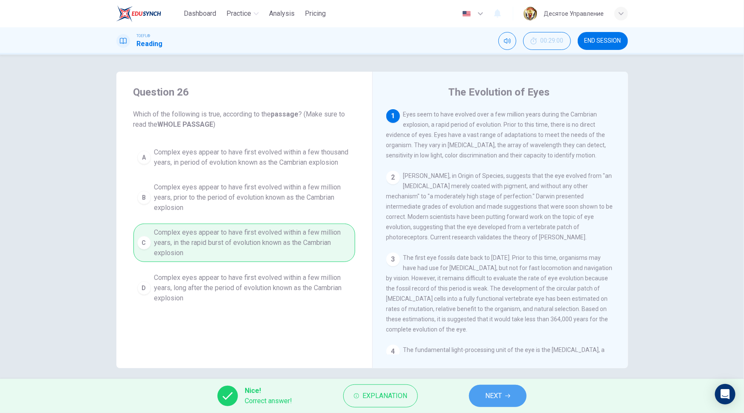
click at [501, 397] on button "NEXT" at bounding box center [498, 396] width 58 height 22
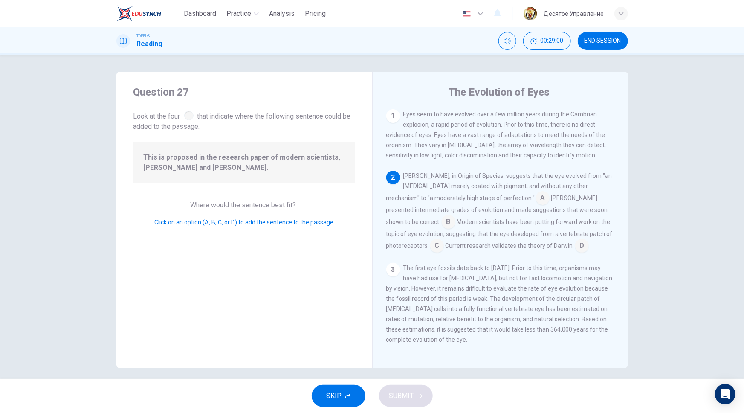
scroll to position [63, 0]
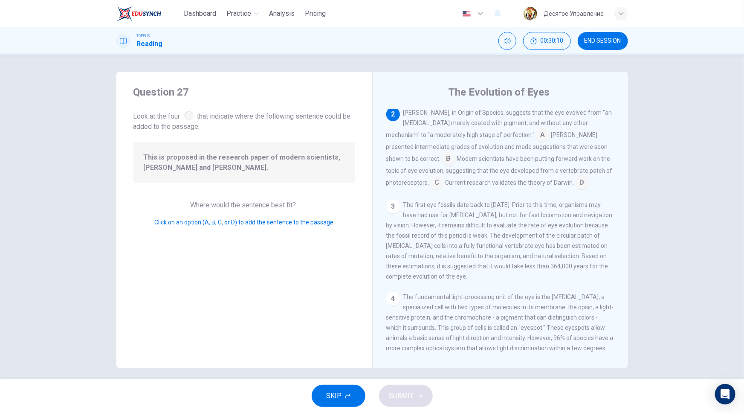
click at [444, 177] on input at bounding box center [437, 184] width 14 height 14
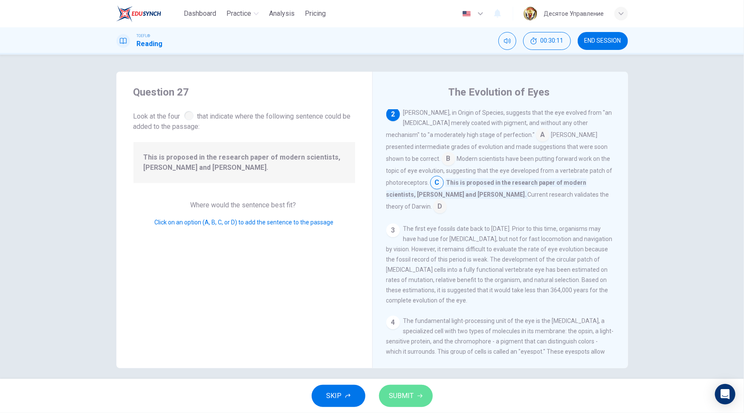
click at [413, 396] on span "SUBMIT" at bounding box center [401, 396] width 25 height 12
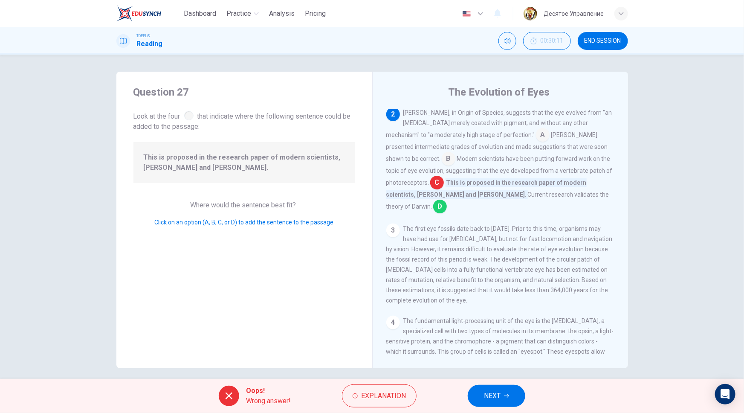
click at [508, 386] on button "NEXT" at bounding box center [497, 396] width 58 height 22
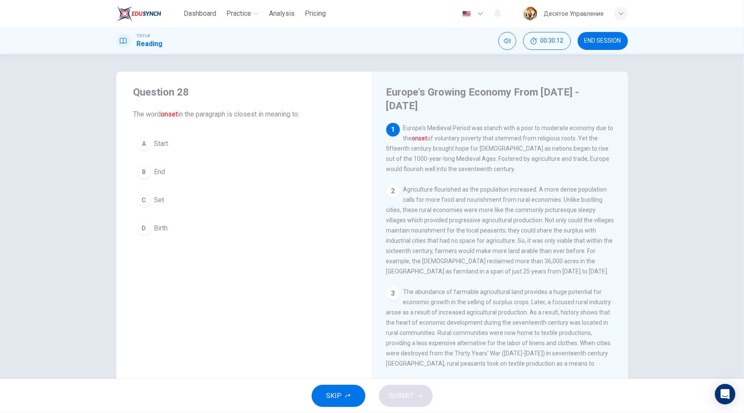
click at [600, 38] on span "END SESSION" at bounding box center [603, 41] width 37 height 7
